Goal: Transaction & Acquisition: Purchase product/service

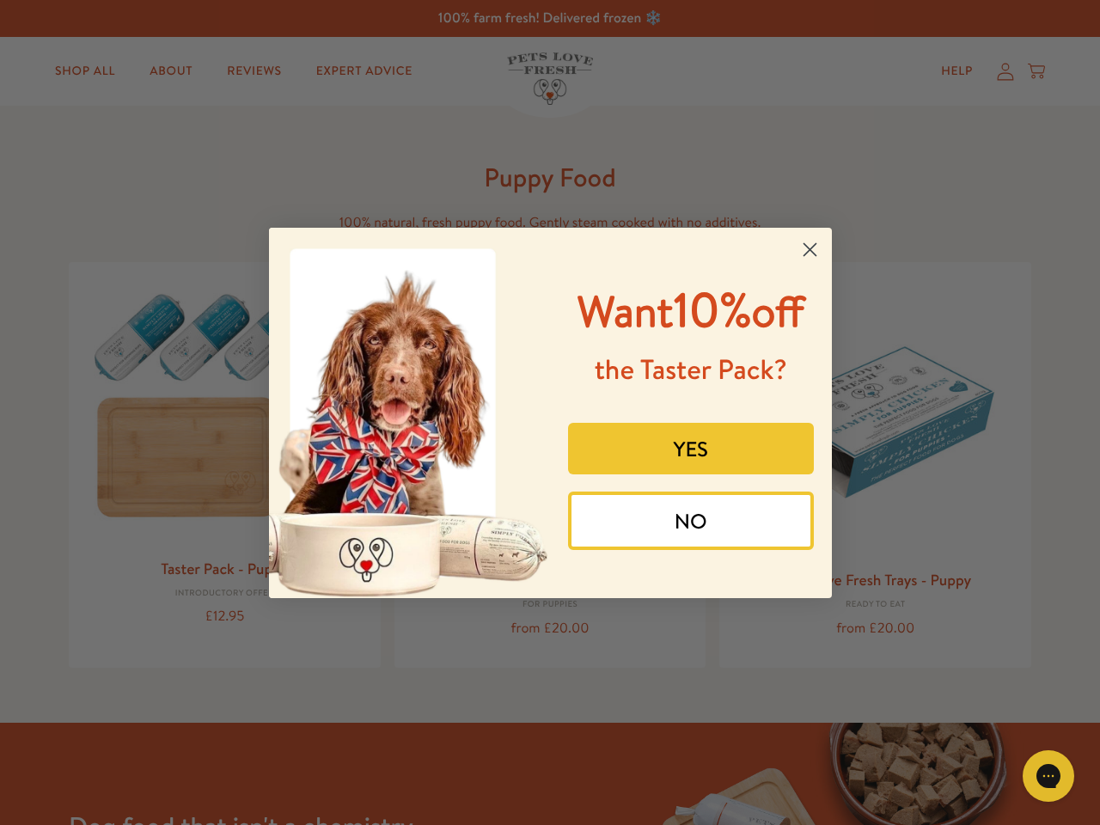
click at [550, 413] on div "Want 10% off the Taster Pack? YES NO" at bounding box center [684, 413] width 269 height 336
click at [810, 249] on icon "Close dialog" at bounding box center [810, 249] width 12 height 12
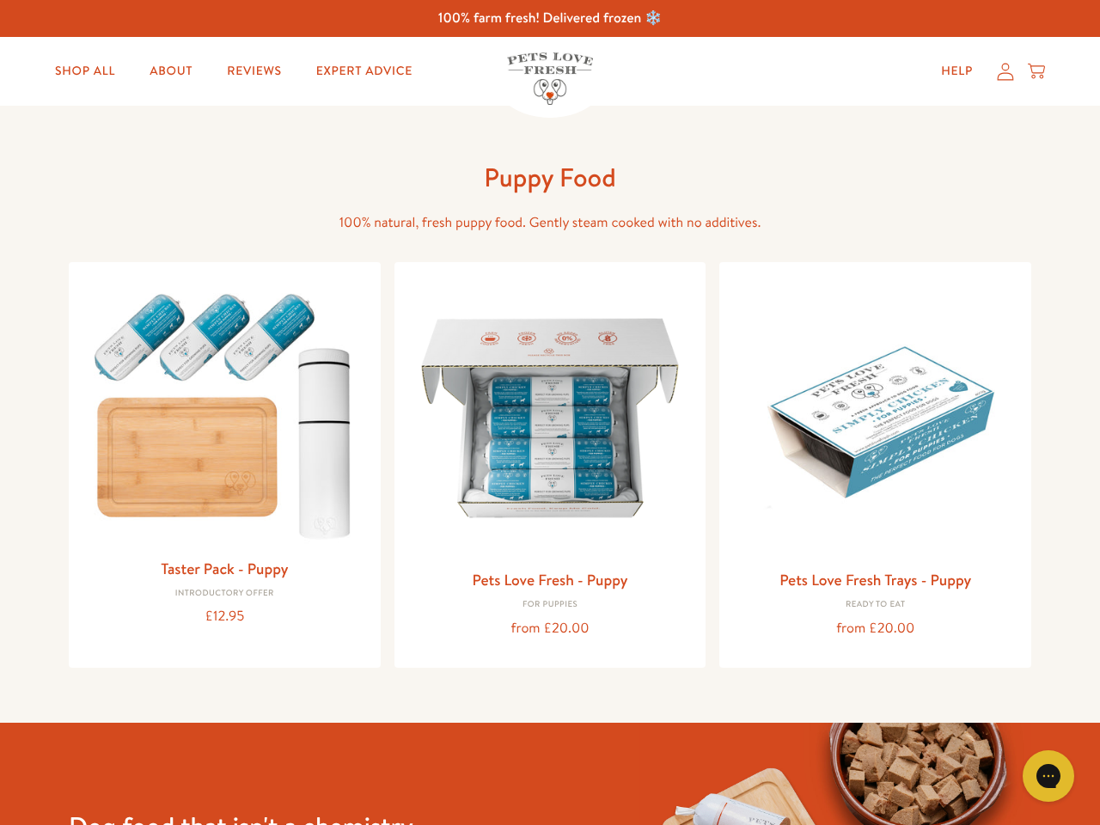
click at [691, 449] on div "Pets Love Fresh - Puppy For puppies from £20.00" at bounding box center [551, 464] width 312 height 405
click at [691, 521] on div "Pets Love Fresh - Puppy For puppies from £20.00" at bounding box center [551, 464] width 312 height 405
click at [1063, 776] on div "Gorgias live chat" at bounding box center [1049, 776] width 34 height 34
